Goal: Task Accomplishment & Management: Manage account settings

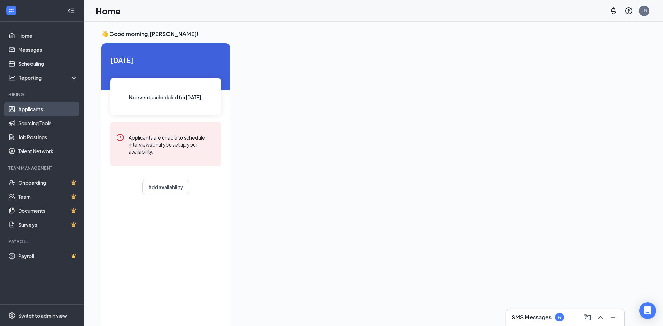
click at [37, 107] on link "Applicants" at bounding box center [48, 109] width 60 height 14
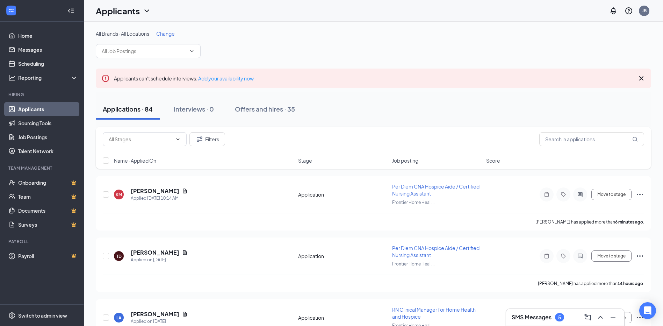
click at [167, 32] on span "Change" at bounding box center [165, 33] width 19 height 6
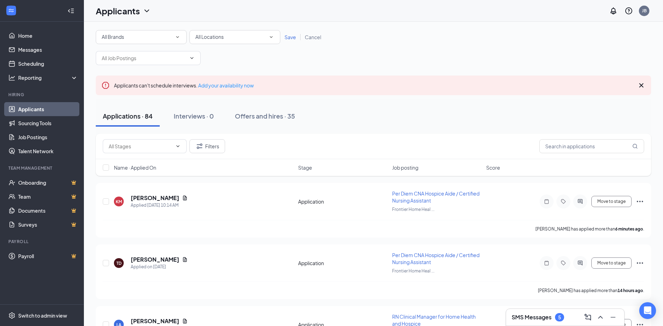
click at [179, 37] on icon "SmallChevronDown" at bounding box center [177, 37] width 6 height 6
click at [150, 74] on span "Custom Care Hospice" at bounding box center [126, 73] width 51 height 6
click at [271, 36] on icon "SmallChevronDown" at bounding box center [271, 37] width 6 height 6
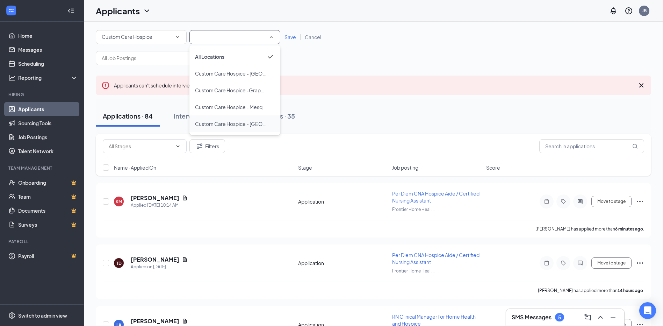
click at [258, 125] on span "Custom Care Hospice - [GEOGRAPHIC_DATA]" at bounding box center [248, 124] width 106 height 6
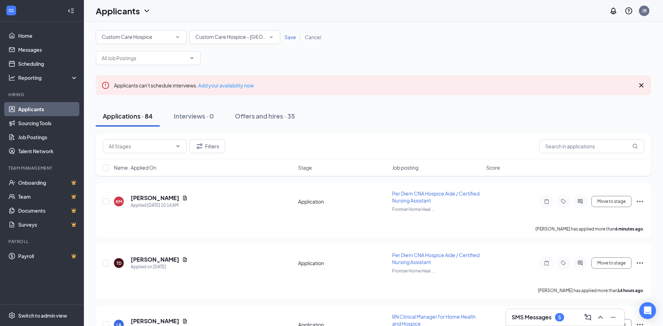
click at [272, 37] on icon "SmallChevronDown" at bounding box center [271, 37] width 6 height 6
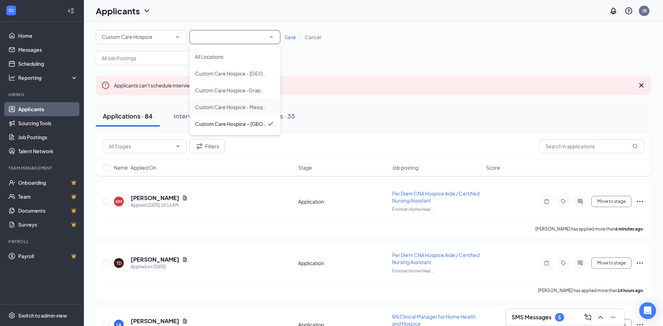
click at [262, 106] on span "Custom Care Hospice - Mesquite" at bounding box center [233, 107] width 76 height 6
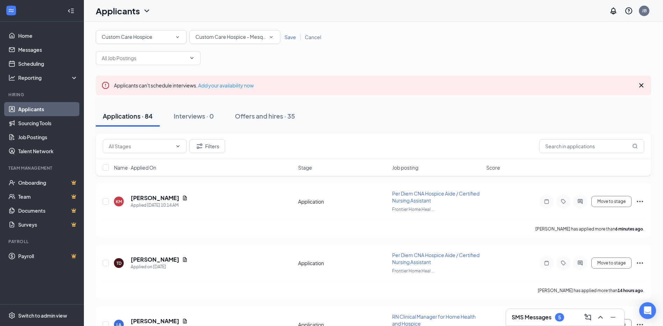
click at [290, 36] on span "Save" at bounding box center [290, 37] width 12 height 6
